Goal: Information Seeking & Learning: Learn about a topic

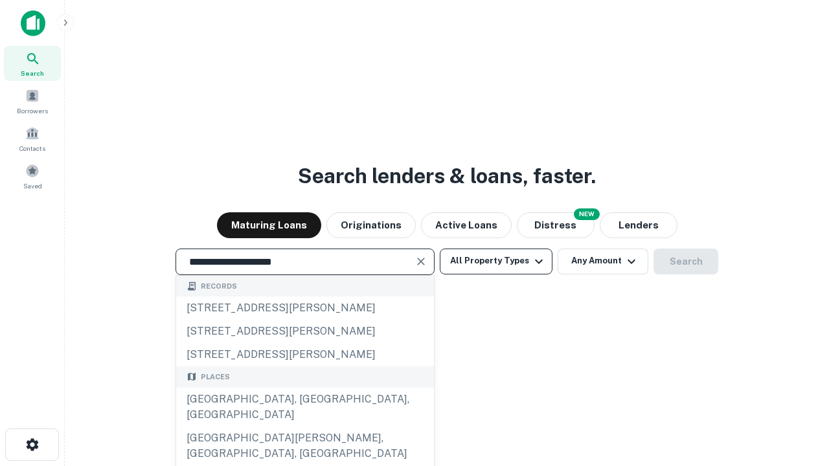
click at [305, 427] on div "[GEOGRAPHIC_DATA], [GEOGRAPHIC_DATA], [GEOGRAPHIC_DATA]" at bounding box center [305, 407] width 258 height 39
click at [496, 261] on button "All Property Types" at bounding box center [496, 262] width 113 height 26
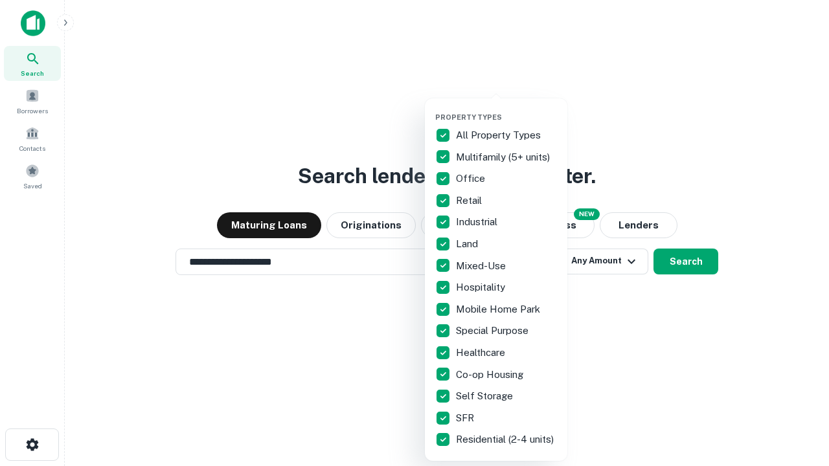
type input "**********"
click at [507, 109] on button "button" at bounding box center [506, 109] width 143 height 1
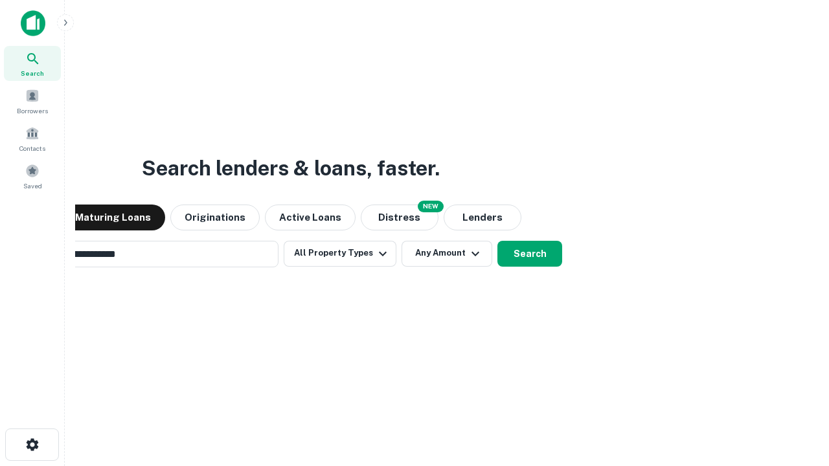
scroll to position [20, 0]
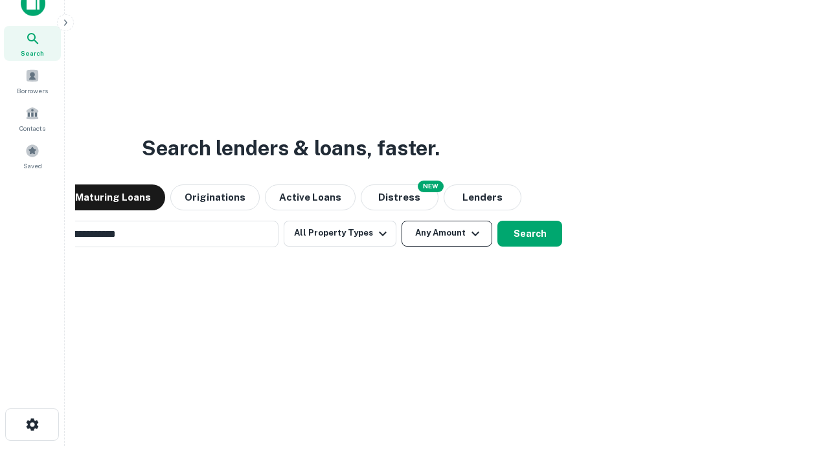
click at [402, 221] on button "Any Amount" at bounding box center [447, 234] width 91 height 26
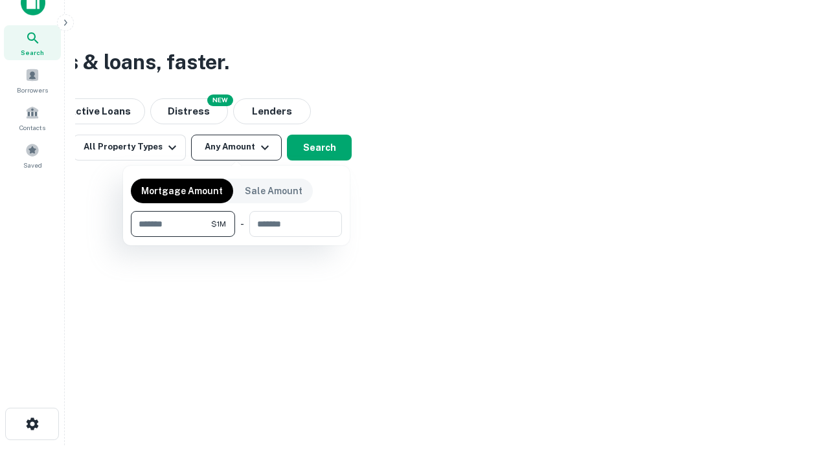
type input "*******"
click at [236, 237] on button "button" at bounding box center [236, 237] width 211 height 1
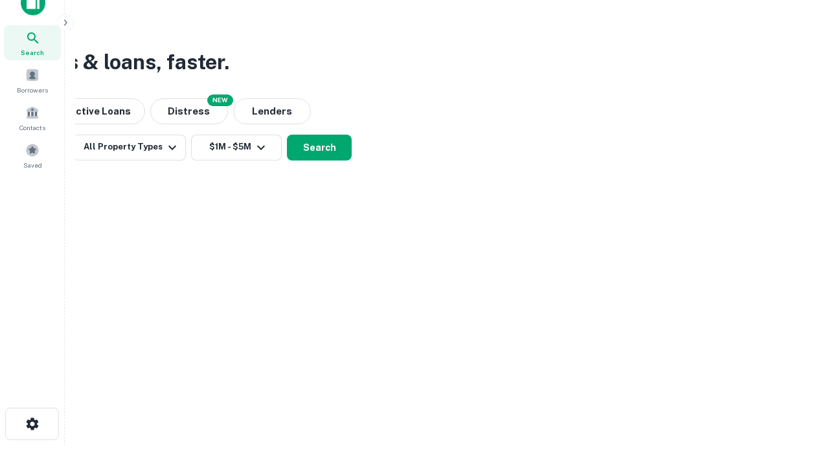
scroll to position [8, 239]
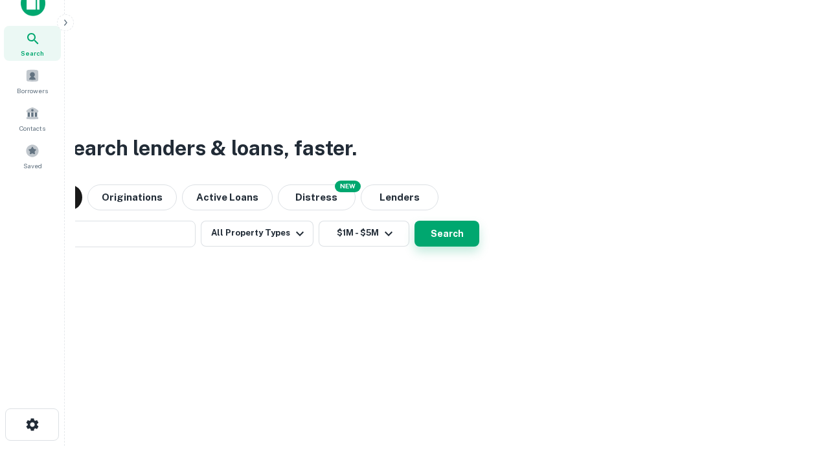
click at [415, 221] on button "Search" at bounding box center [447, 234] width 65 height 26
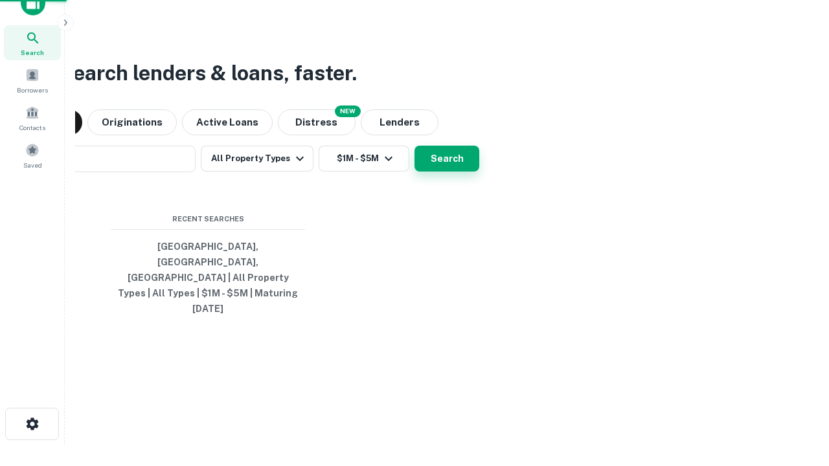
scroll to position [34, 367]
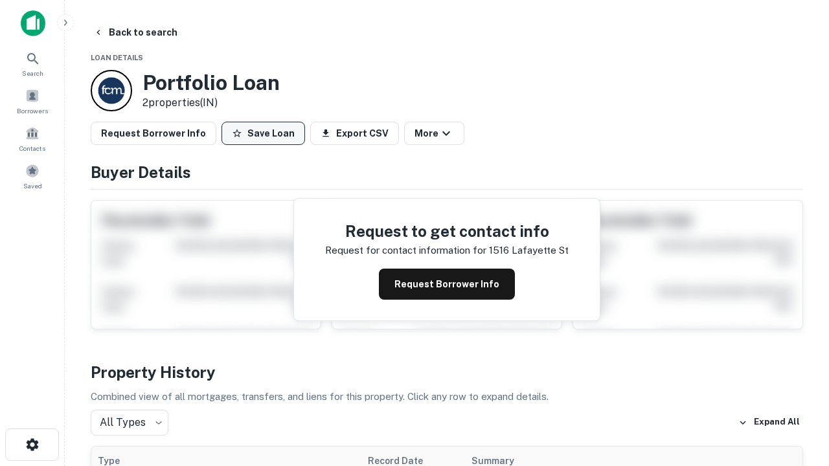
click at [263, 133] on button "Save Loan" at bounding box center [264, 133] width 84 height 23
click at [266, 133] on button "Save Loan" at bounding box center [264, 133] width 84 height 23
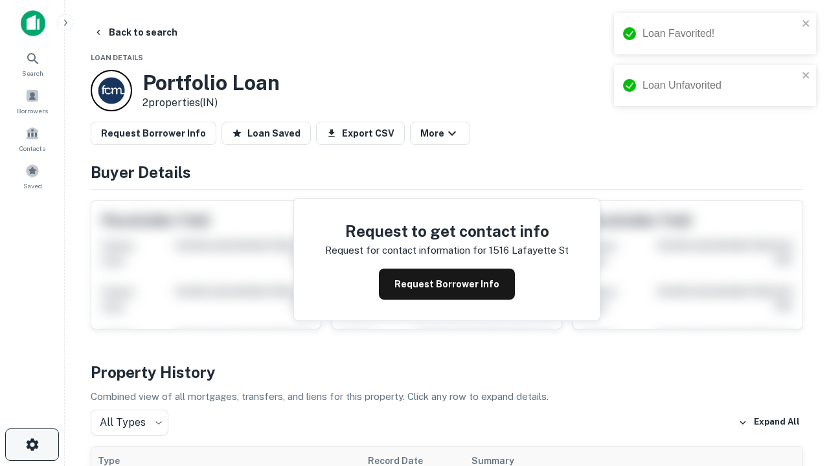
click at [32, 445] on icon "button" at bounding box center [33, 445] width 16 height 16
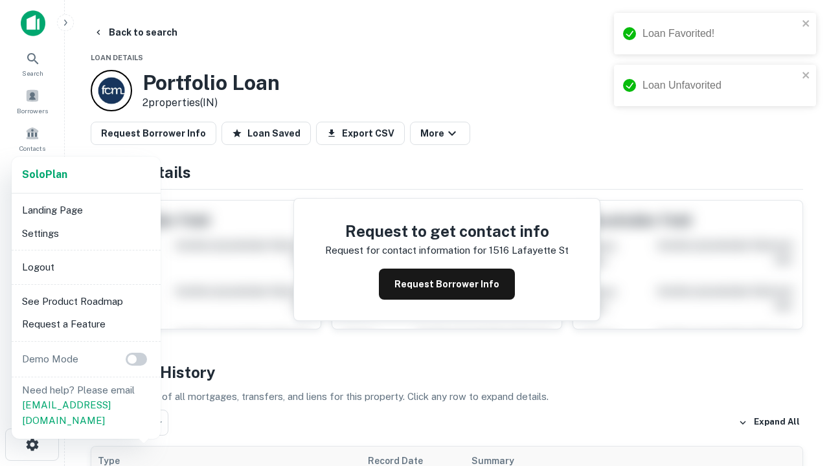
click at [86, 267] on li "Logout" at bounding box center [86, 267] width 139 height 23
